Goal: Information Seeking & Learning: Learn about a topic

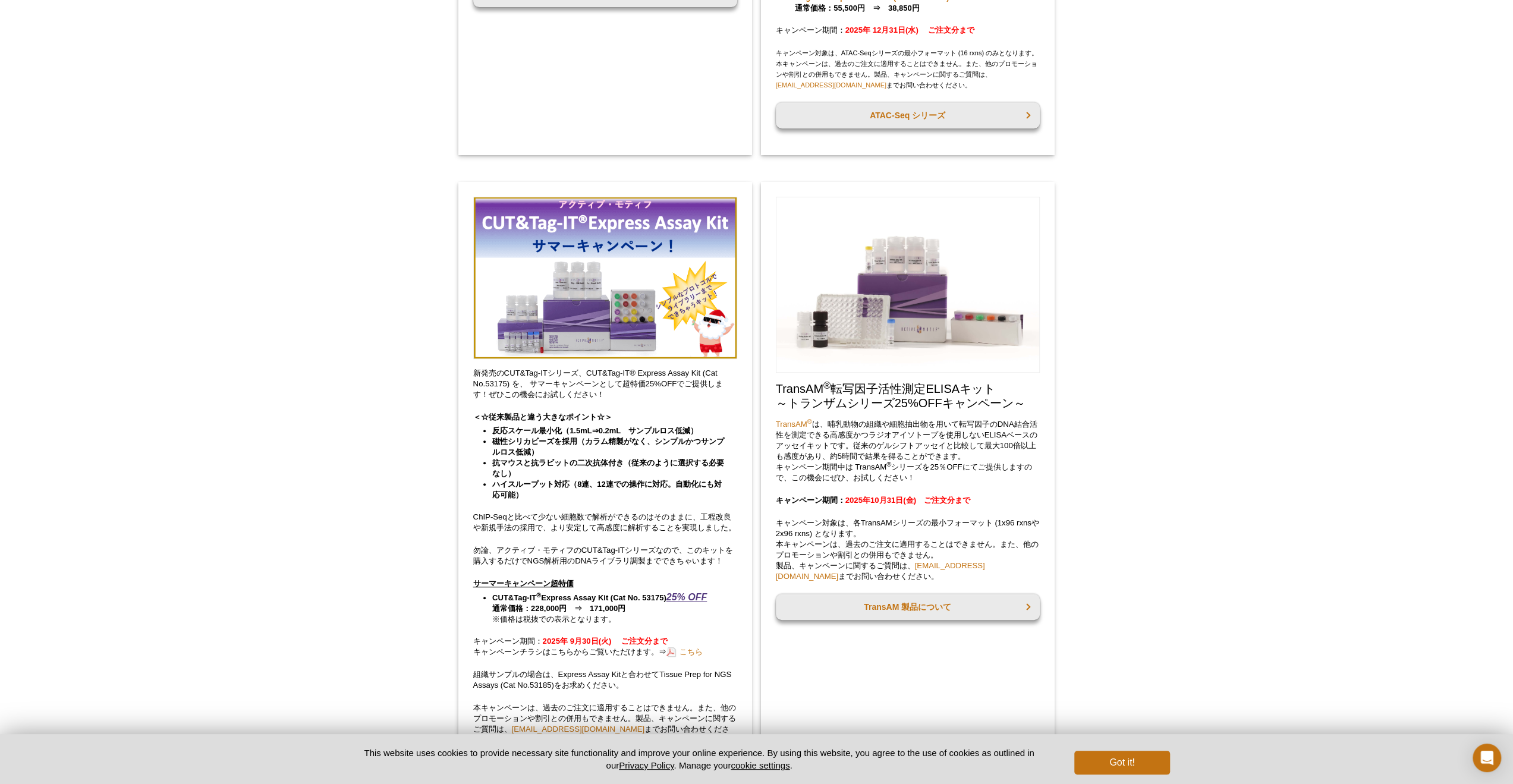
scroll to position [594, 0]
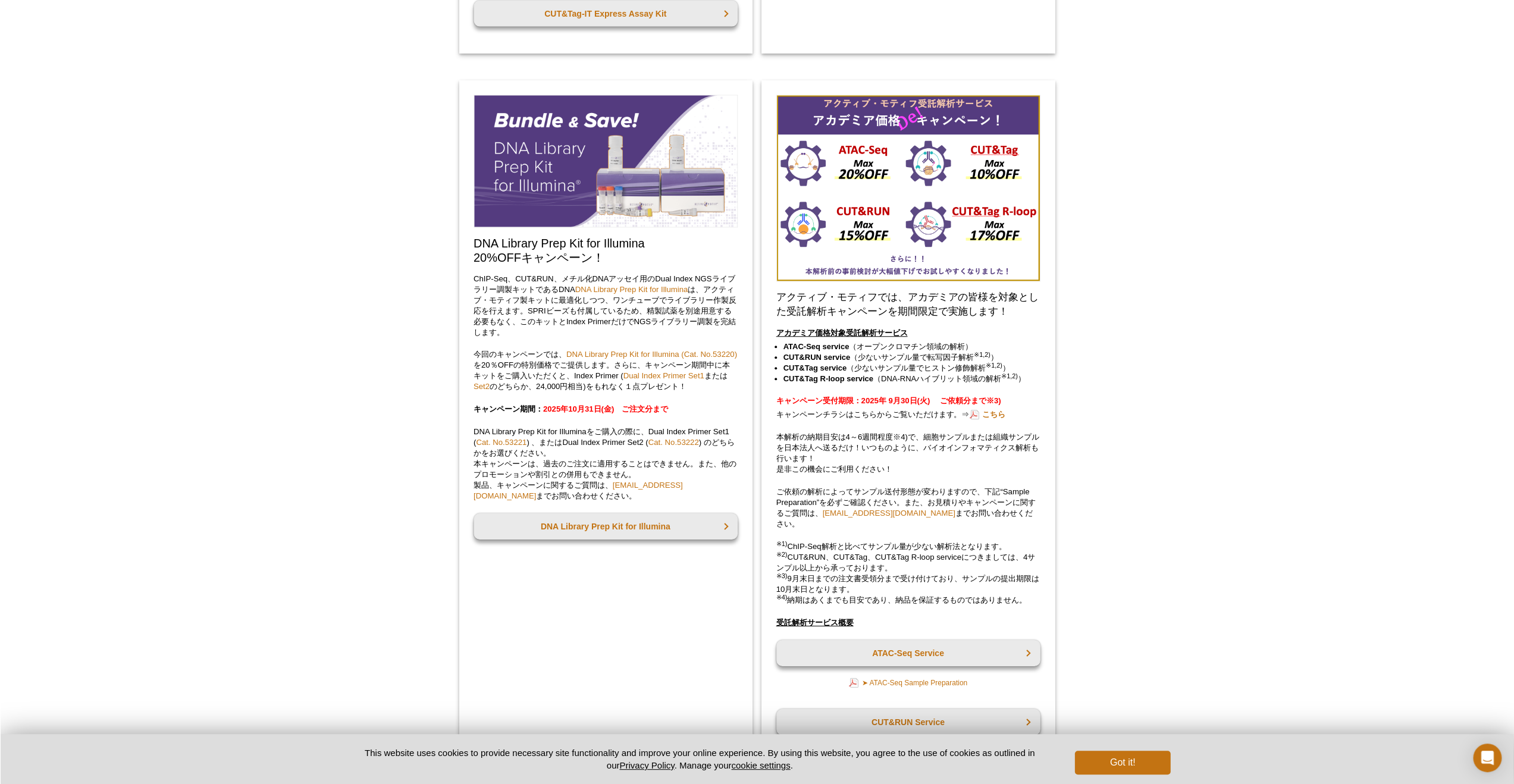
scroll to position [1469, 0]
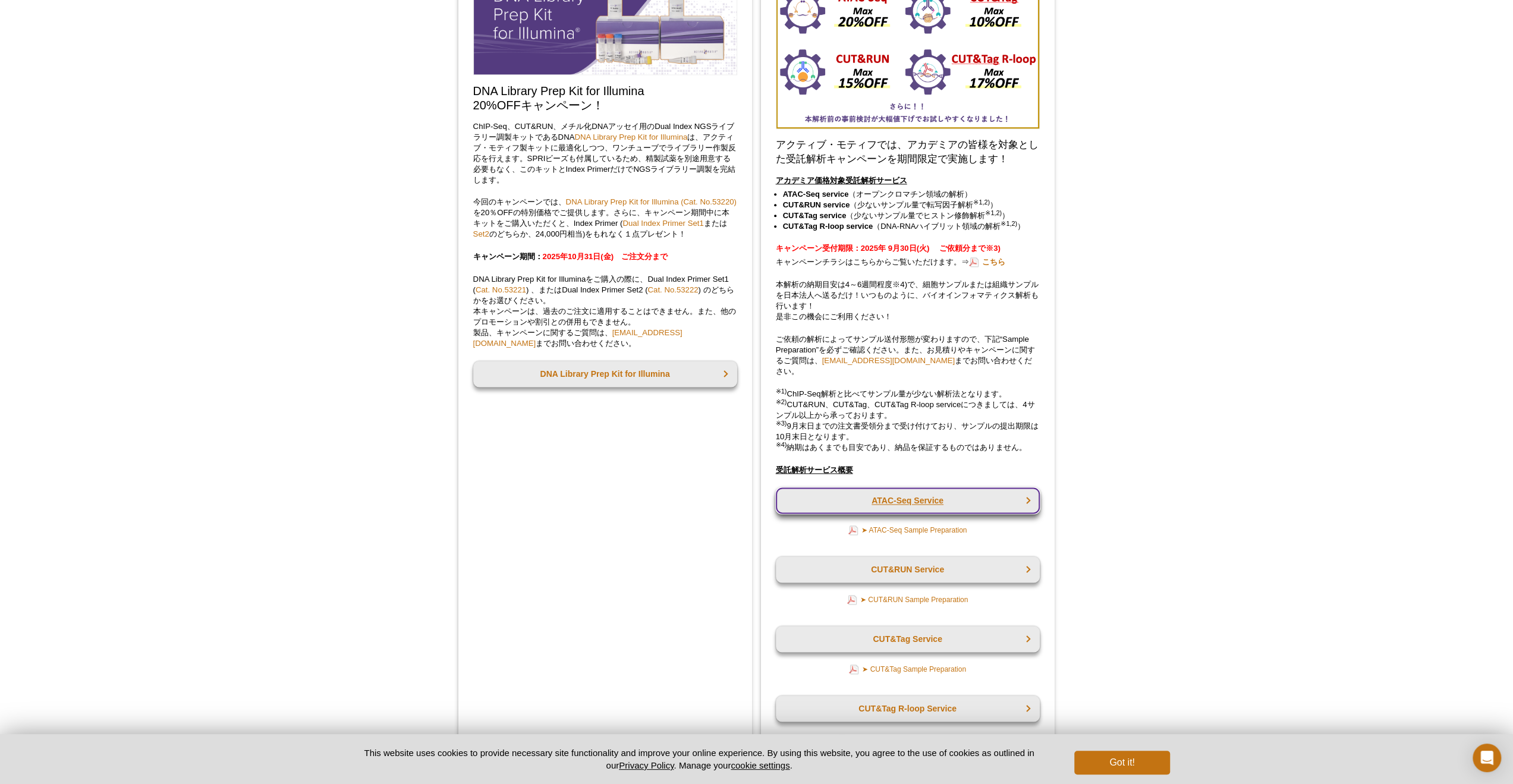
click at [909, 498] on link "ATAC-Seq Service" at bounding box center [908, 500] width 264 height 26
click at [937, 528] on link "➤ ATAC-Seq Sample Preparation" at bounding box center [908, 530] width 119 height 13
